Goal: Transaction & Acquisition: Purchase product/service

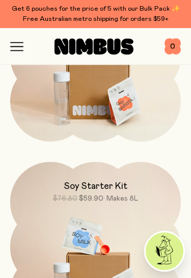
scroll to position [1030, 0]
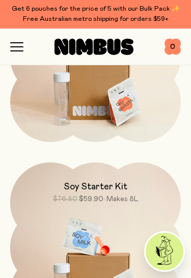
click at [18, 48] on icon "button" at bounding box center [16, 46] width 13 height 9
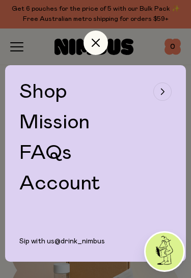
click at [164, 96] on div "button" at bounding box center [163, 92] width 18 height 18
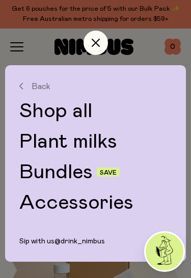
click at [90, 162] on link "Bundles" at bounding box center [55, 172] width 73 height 20
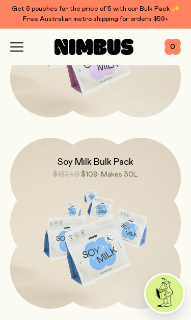
scroll to position [790, 0]
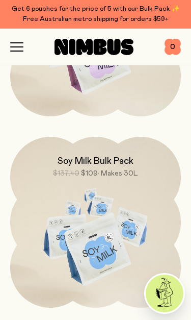
click at [16, 49] on icon "button" at bounding box center [16, 46] width 13 height 9
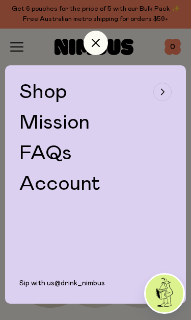
click at [164, 93] on icon "button" at bounding box center [163, 92] width 3 height 6
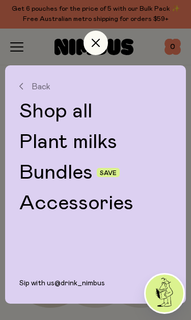
click at [98, 142] on link "Plant milks" at bounding box center [95, 142] width 152 height 20
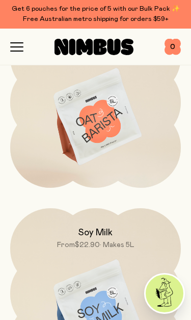
scroll to position [336, 0]
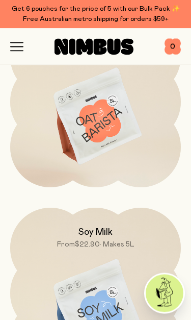
click at [105, 278] on img at bounding box center [95, 308] width 171 height 201
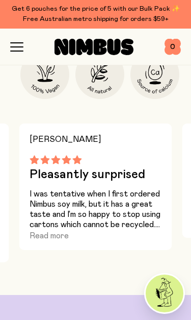
scroll to position [1050, 0]
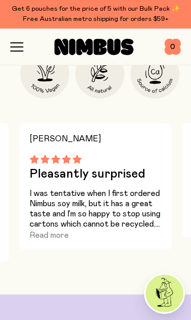
click at [60, 229] on button "Read more" at bounding box center [49, 235] width 39 height 12
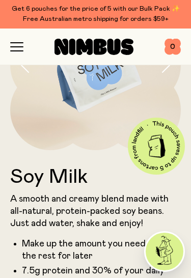
scroll to position [95, 0]
